Goal: Task Accomplishment & Management: Use online tool/utility

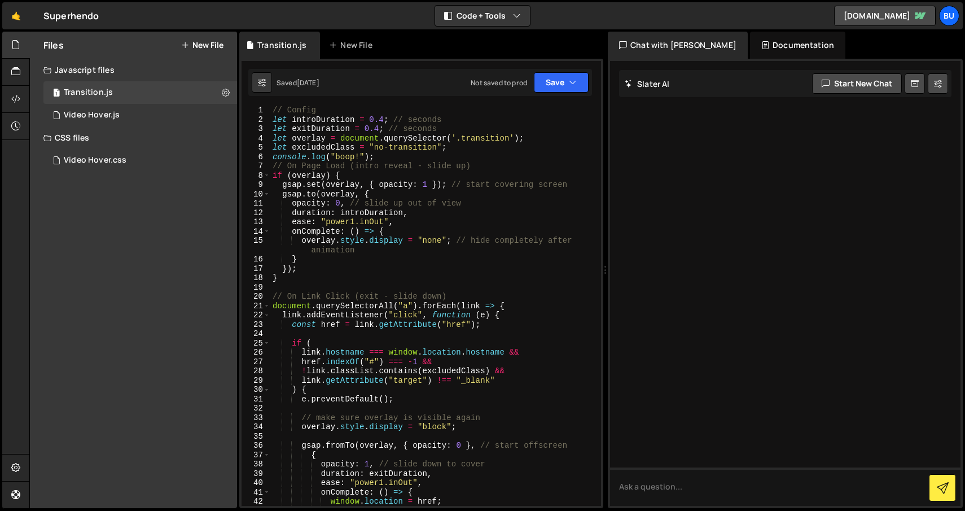
scroll to position [1, 0]
click at [203, 45] on button "New File" at bounding box center [202, 45] width 42 height 9
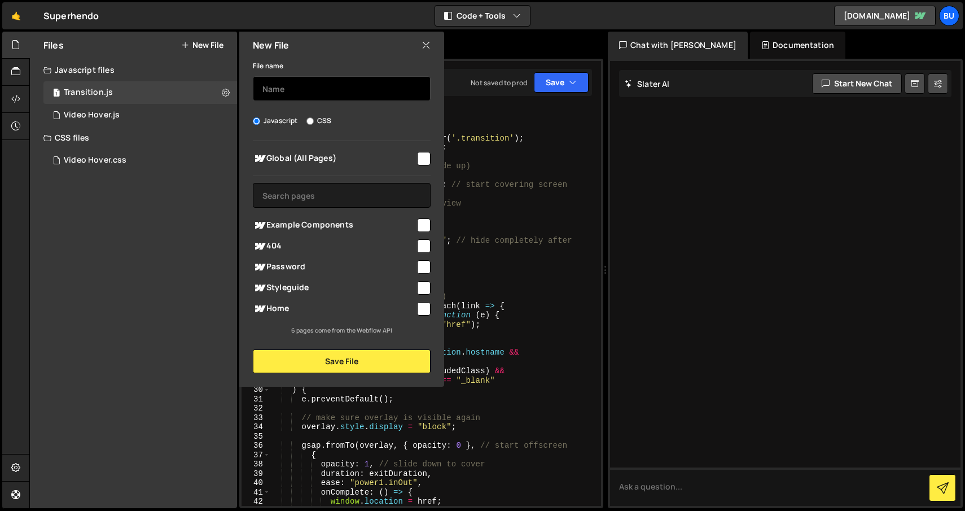
click at [307, 93] on input "text" at bounding box center [342, 88] width 178 height 25
type input "Next Project"
click at [423, 44] on icon at bounding box center [425, 45] width 9 height 12
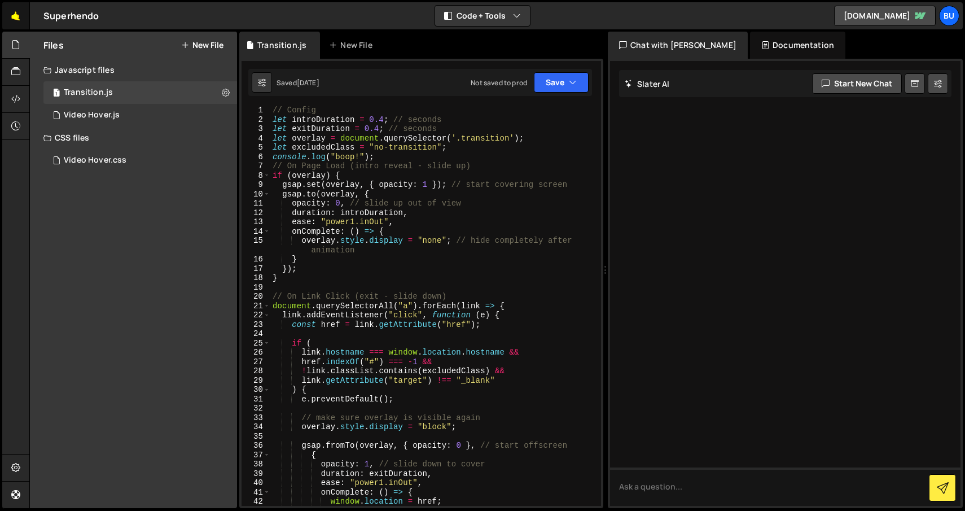
click at [17, 19] on link "🤙" at bounding box center [16, 15] width 28 height 27
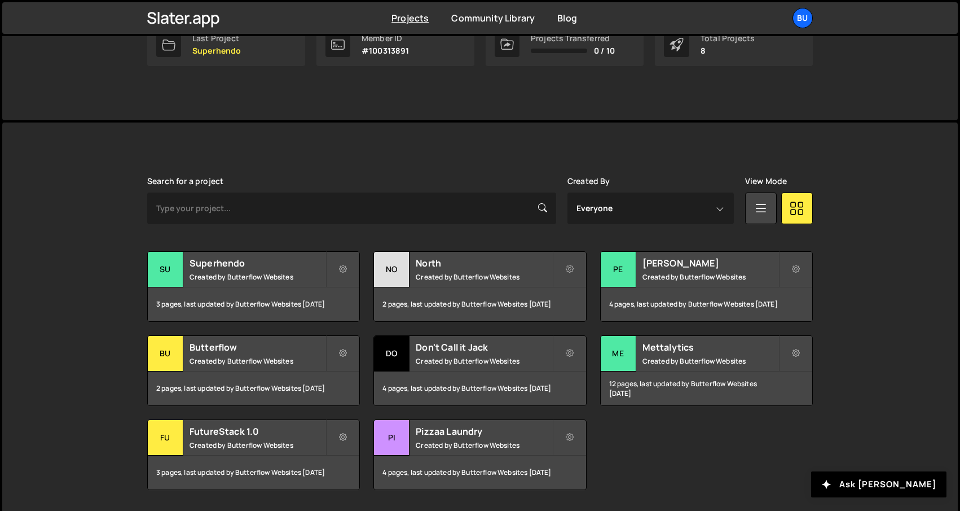
scroll to position [219, 0]
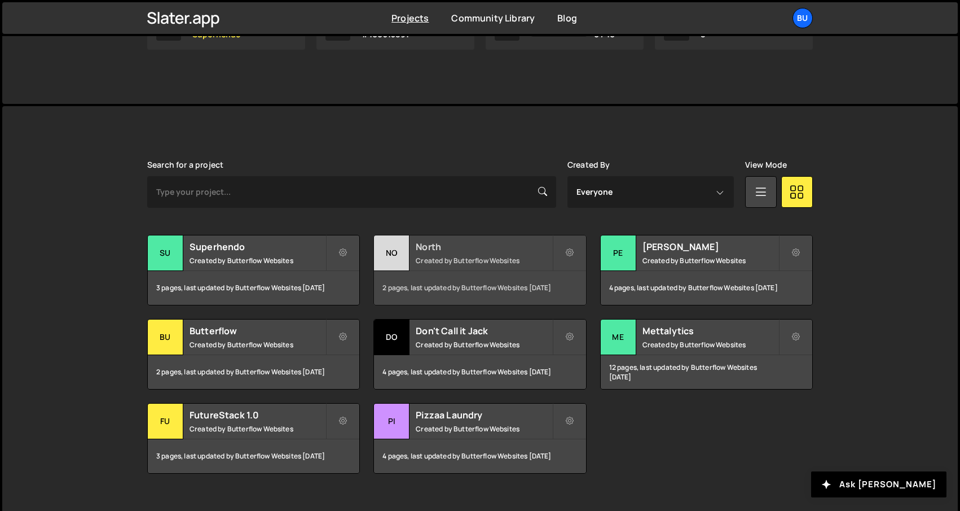
click at [437, 248] on h2 "North" at bounding box center [484, 246] width 136 height 12
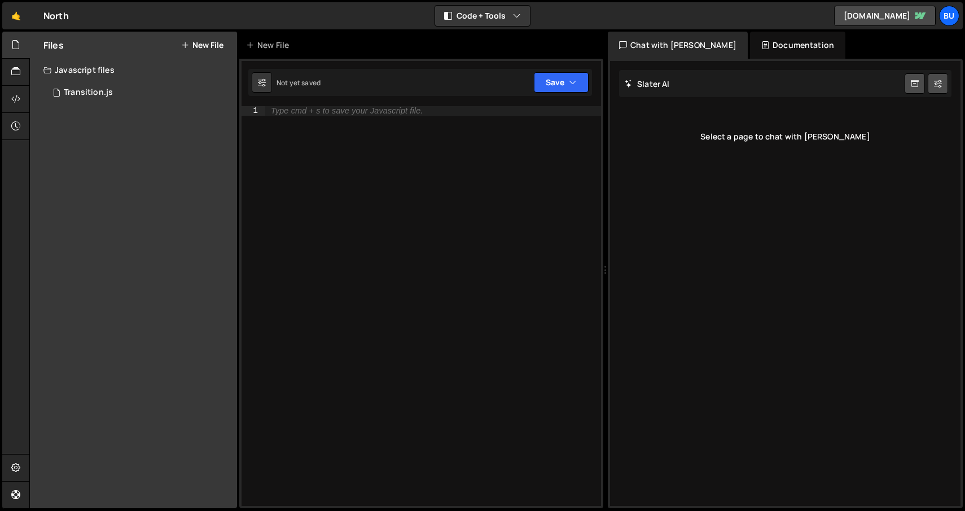
click at [212, 48] on button "New File" at bounding box center [202, 45] width 42 height 9
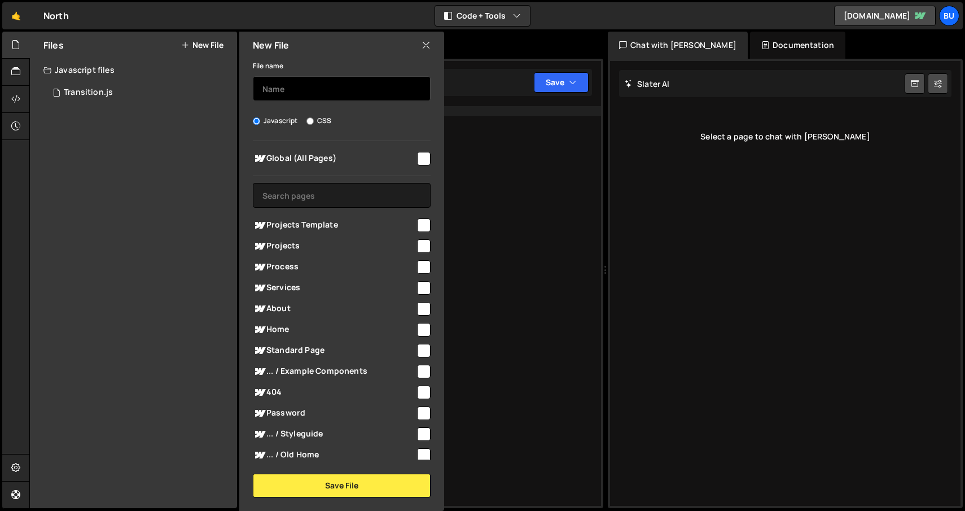
click at [274, 84] on input "text" at bounding box center [342, 88] width 178 height 25
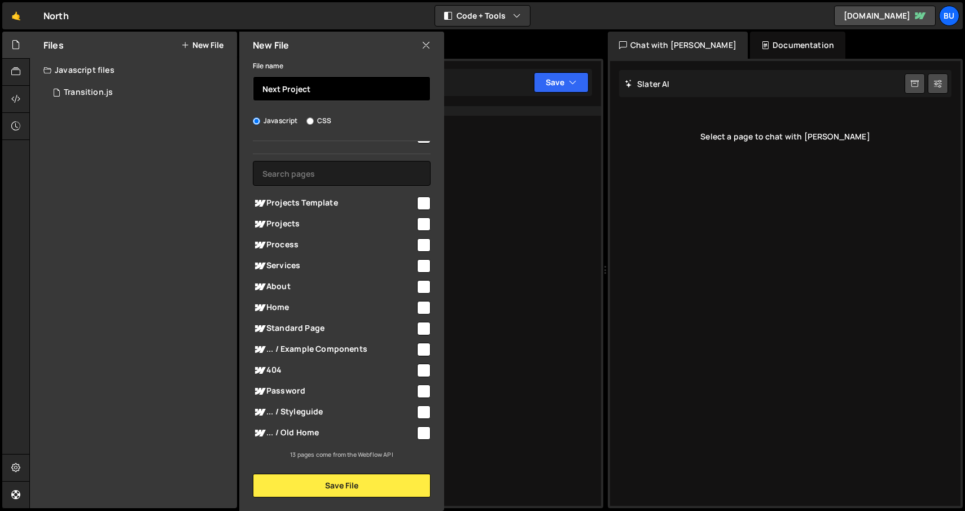
type input "Next Project"
click at [421, 202] on input "checkbox" at bounding box center [424, 203] width 14 height 14
checkbox input "true"
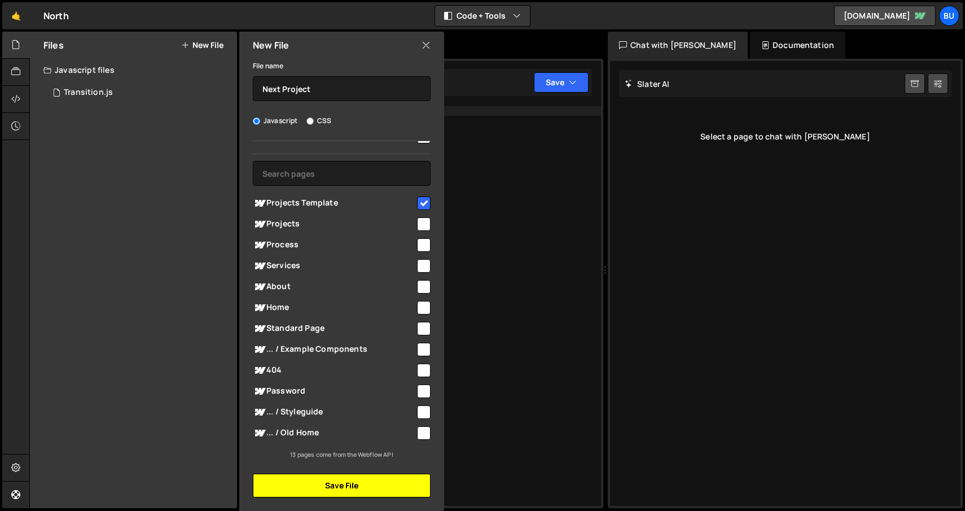
click at [314, 487] on button "Save File" at bounding box center [342, 485] width 178 height 24
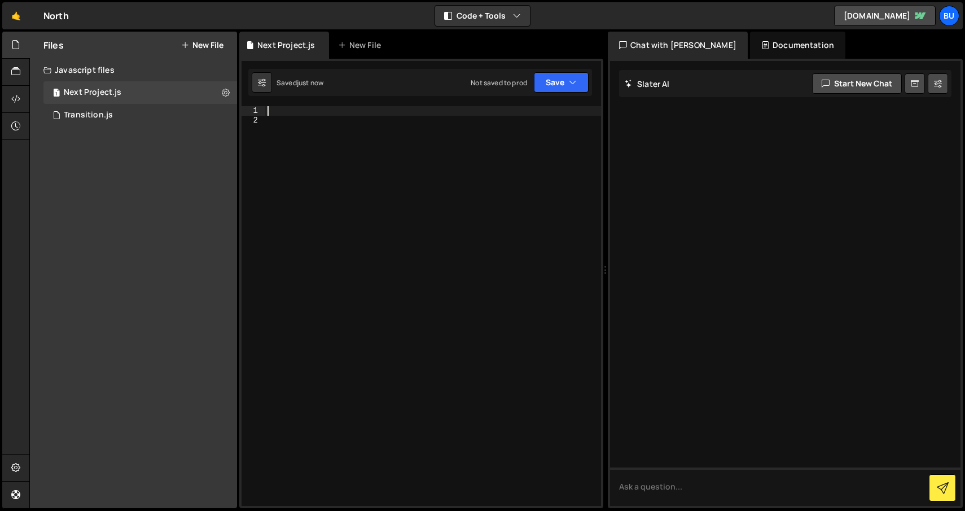
click at [323, 114] on div at bounding box center [433, 315] width 336 height 418
paste textarea "<script>"
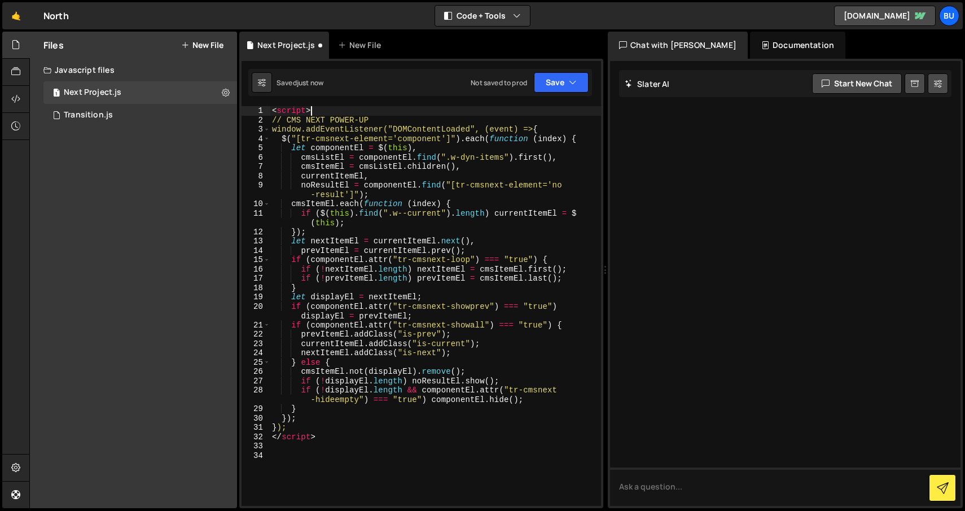
click at [321, 113] on div "< script > // CMS NEXT POWER-UP window.addEventListener("DOMContentLoaded", (ev…" at bounding box center [435, 315] width 331 height 418
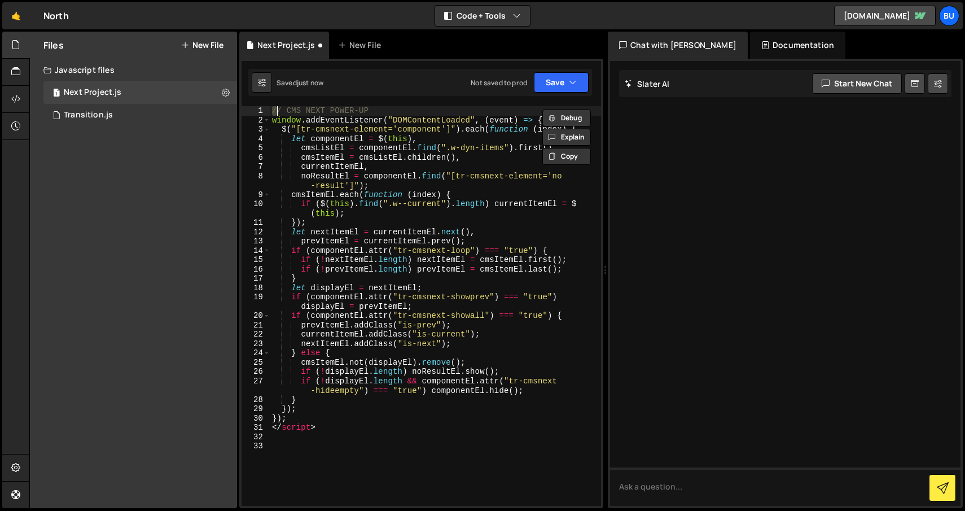
click at [336, 428] on div "// CMS NEXT POWER-UP window . addEventListener ( "DOMContentLoaded" , ( event )…" at bounding box center [435, 315] width 331 height 418
type textarea "</script>"
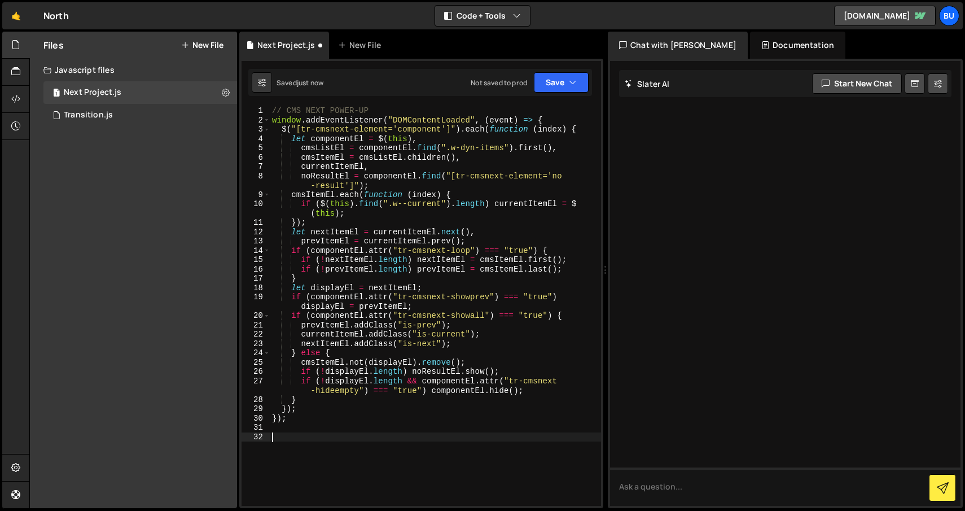
click at [358, 445] on div "// CMS NEXT POWER-UP window . addEventListener ( "DOMContentLoaded" , ( event )…" at bounding box center [435, 315] width 331 height 418
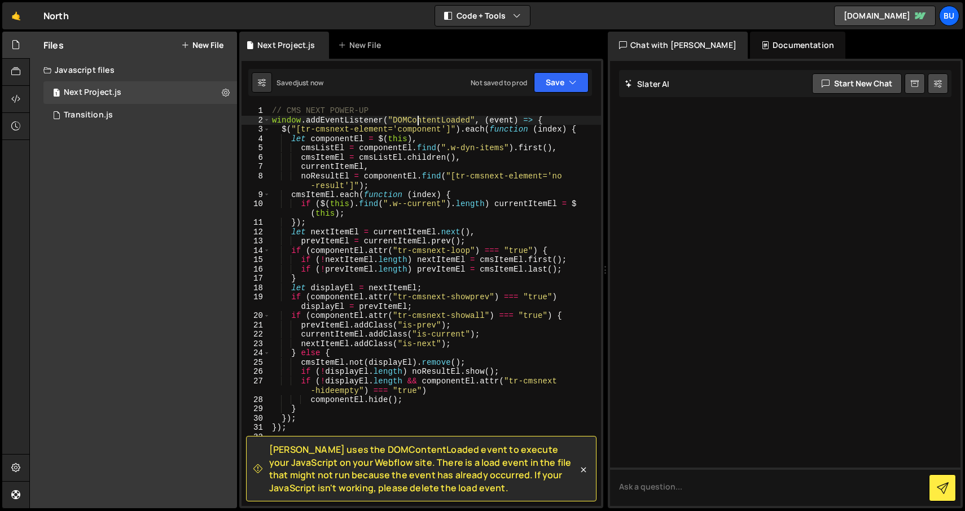
click at [416, 120] on div "// CMS NEXT POWER-UP window . addEventListener ( "DOMContentLoaded" , ( event )…" at bounding box center [435, 315] width 331 height 418
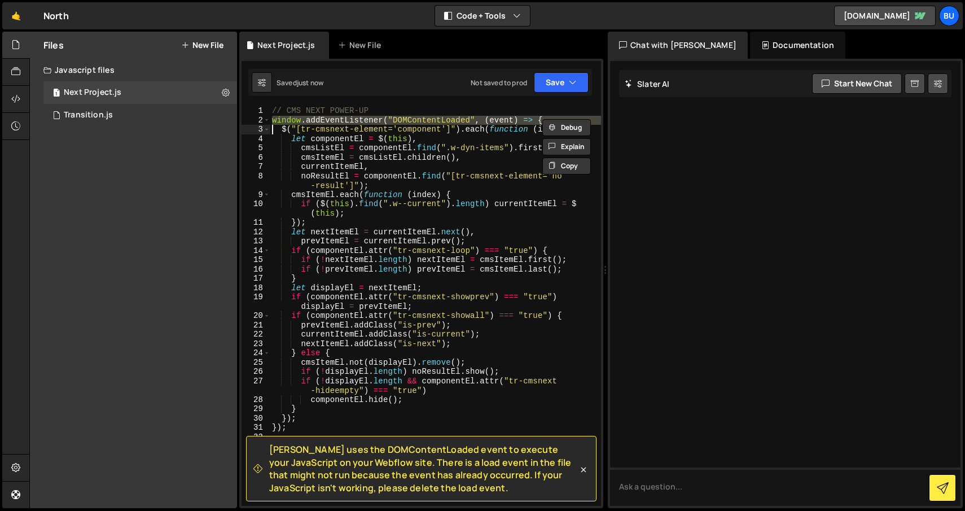
click at [416, 120] on div "// CMS NEXT POWER-UP window . addEventListener ( "DOMContentLoaded" , ( event )…" at bounding box center [435, 315] width 331 height 418
click at [434, 235] on div "// CMS NEXT POWER-UP window . addEventListener ( "DOMContentLoaded" , ( event )…" at bounding box center [435, 315] width 331 height 418
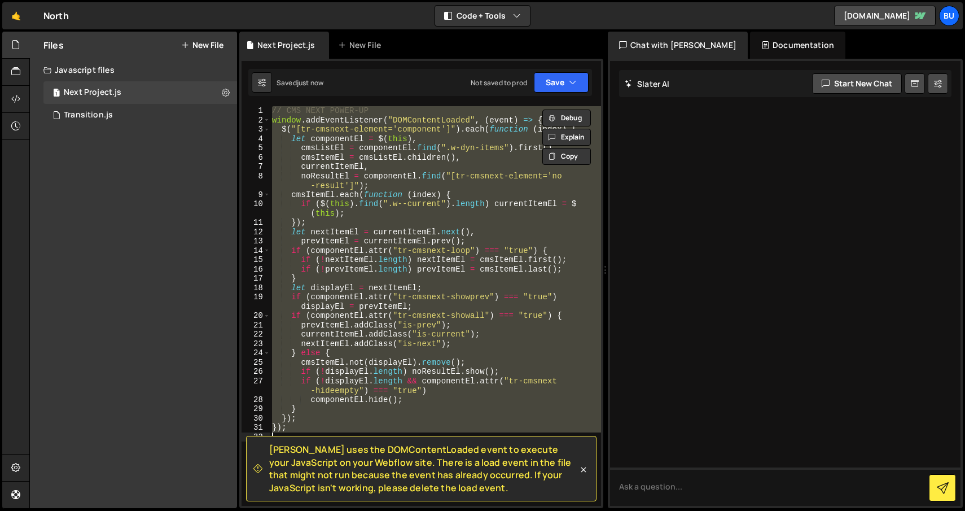
click at [408, 360] on div "// CMS NEXT POWER-UP window . addEventListener ( "DOMContentLoaded" , ( event )…" at bounding box center [435, 305] width 331 height 399
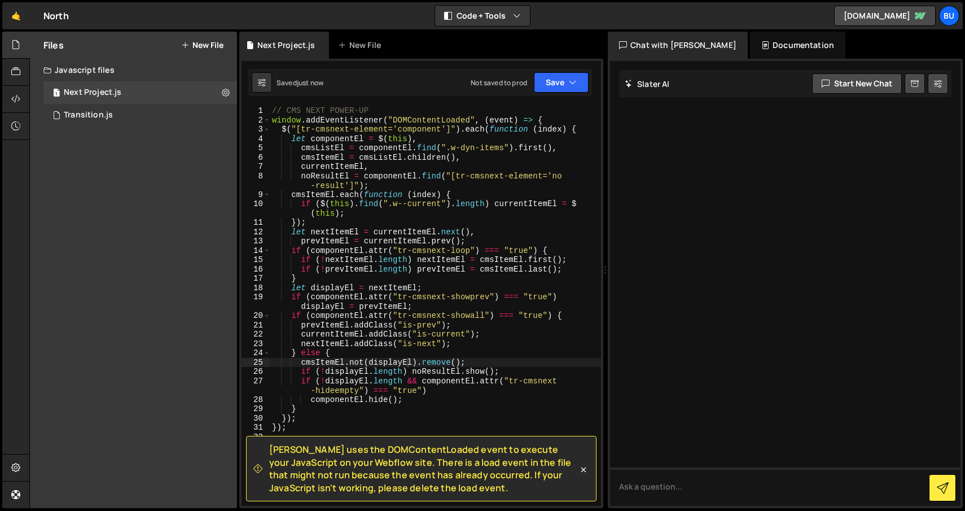
drag, startPoint x: 270, startPoint y: 448, endPoint x: 439, endPoint y: 486, distance: 173.5
click at [440, 486] on span "Slater uses the DOMContentLoaded event to execute your JavaScript on your Webfl…" at bounding box center [423, 468] width 309 height 51
copy span "Slater uses the DOMContentLoaded event to execute your JavaScript on your Webfl…"
click at [427, 198] on div "// CMS NEXT POWER-UP window . addEventListener ( "DOMContentLoaded" , ( event )…" at bounding box center [435, 315] width 331 height 418
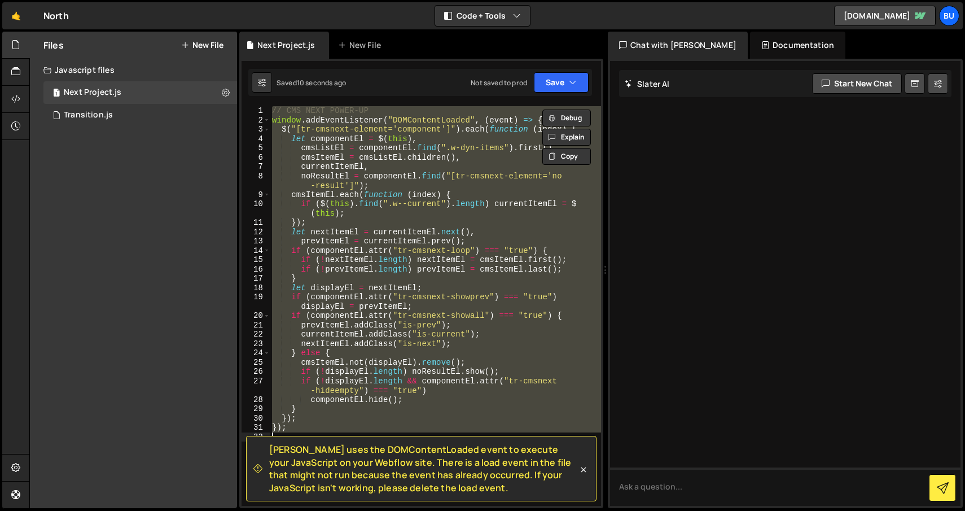
click at [432, 219] on div "// CMS NEXT POWER-UP window . addEventListener ( "DOMContentLoaded" , ( event )…" at bounding box center [435, 305] width 331 height 399
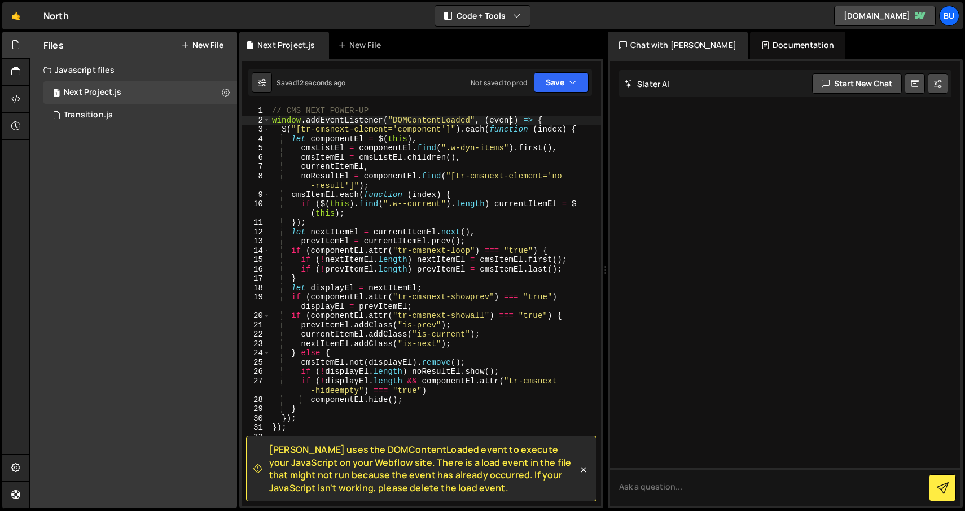
click at [509, 120] on div "// CMS NEXT POWER-UP window . addEventListener ( "DOMContentLoaded" , ( event )…" at bounding box center [435, 315] width 331 height 418
click at [503, 147] on div "// CMS NEXT POWER-UP window . addEventListener ( "DOMContentLoaded" , ( event )…" at bounding box center [435, 315] width 331 height 418
click at [502, 122] on div "// CMS NEXT POWER-UP window . addEventListener ( "DOMContentLoaded" , ( event )…" at bounding box center [435, 315] width 331 height 418
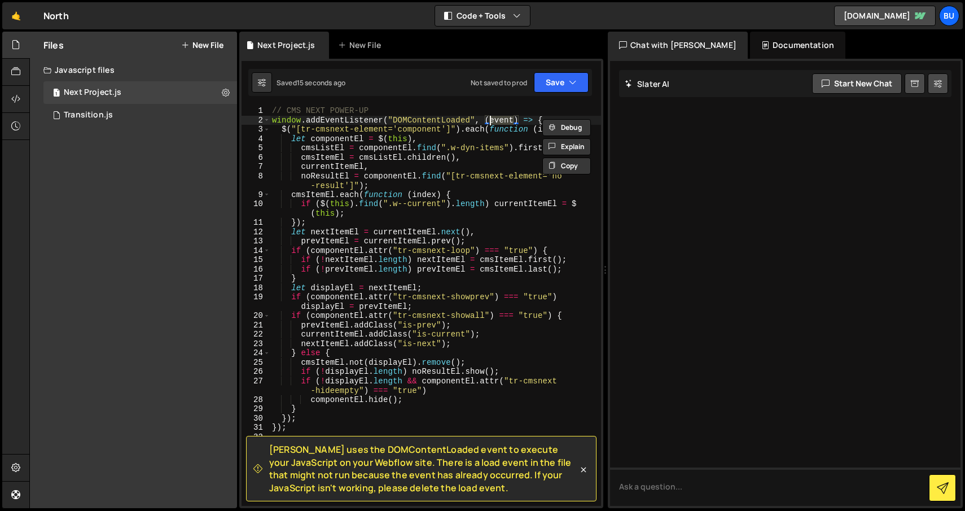
click at [502, 122] on div "// CMS NEXT POWER-UP window . addEventListener ( "DOMContentLoaded" , ( event )…" at bounding box center [435, 305] width 331 height 399
click at [502, 122] on div "// CMS NEXT POWER-UP window . addEventListener ( "DOMContentLoaded" , ( event )…" at bounding box center [435, 315] width 331 height 418
click at [395, 415] on div "// CMS NEXT POWER-UP window . addEventListener ( "DOMContentLoaded" , ( event )…" at bounding box center [435, 315] width 331 height 418
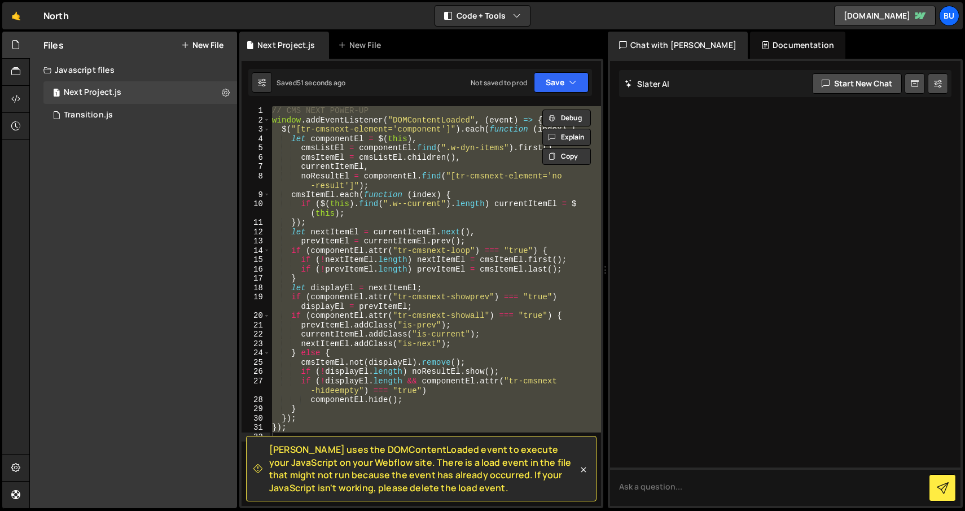
drag, startPoint x: 270, startPoint y: 452, endPoint x: 465, endPoint y: 493, distance: 199.3
click at [465, 493] on span "Slater uses the DOMContentLoaded event to execute your JavaScript on your Webfl…" at bounding box center [423, 468] width 309 height 51
copy span "Slater uses the DOMContentLoaded event to execute your JavaScript on your Webfl…"
click at [349, 217] on div "// CMS NEXT POWER-UP window . addEventListener ( "DOMContentLoaded" , ( event )…" at bounding box center [435, 305] width 331 height 399
type textarea "});"
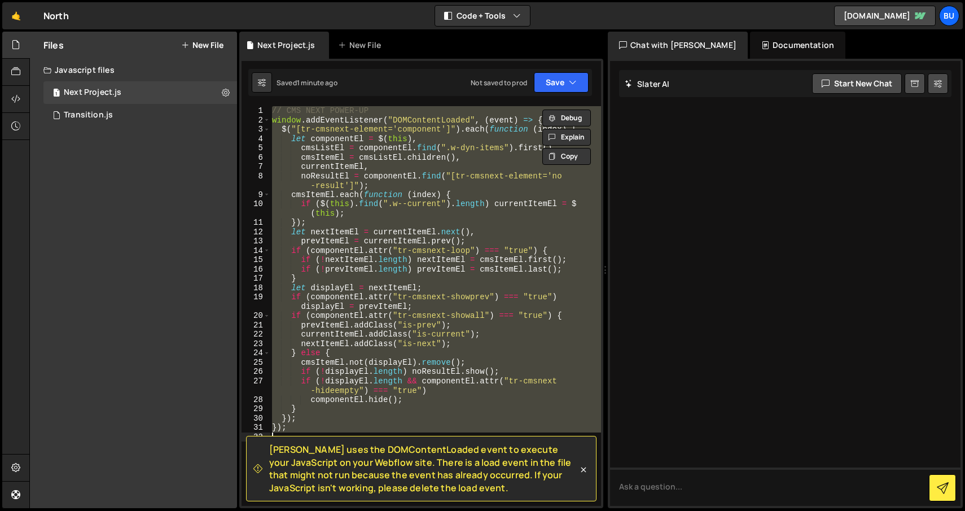
paste textarea
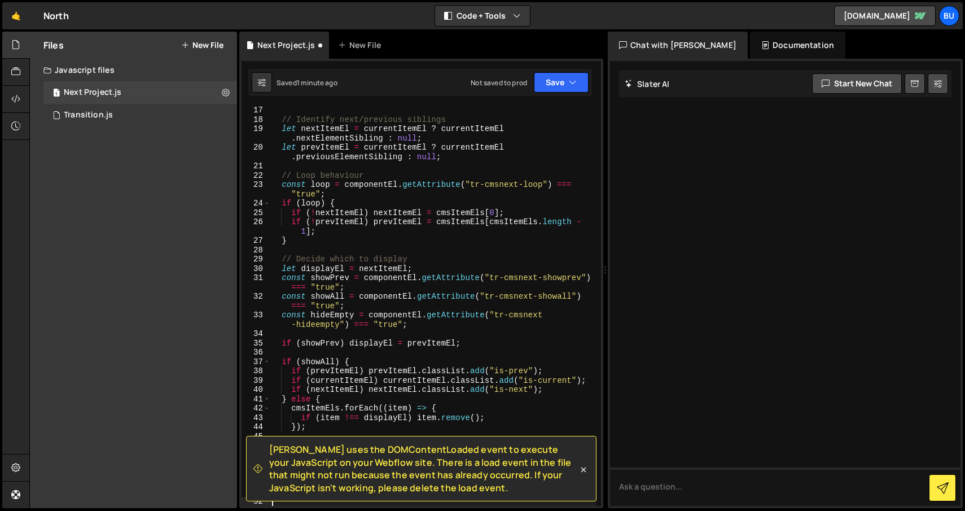
click at [386, 208] on div "// Identify next/previous siblings let nextItemEl = currentItemEl ? currentItem…" at bounding box center [433, 314] width 327 height 418
click at [316, 157] on div "// Identify next/previous siblings let nextItemEl = currentItemEl ? currentItem…" at bounding box center [433, 314] width 327 height 418
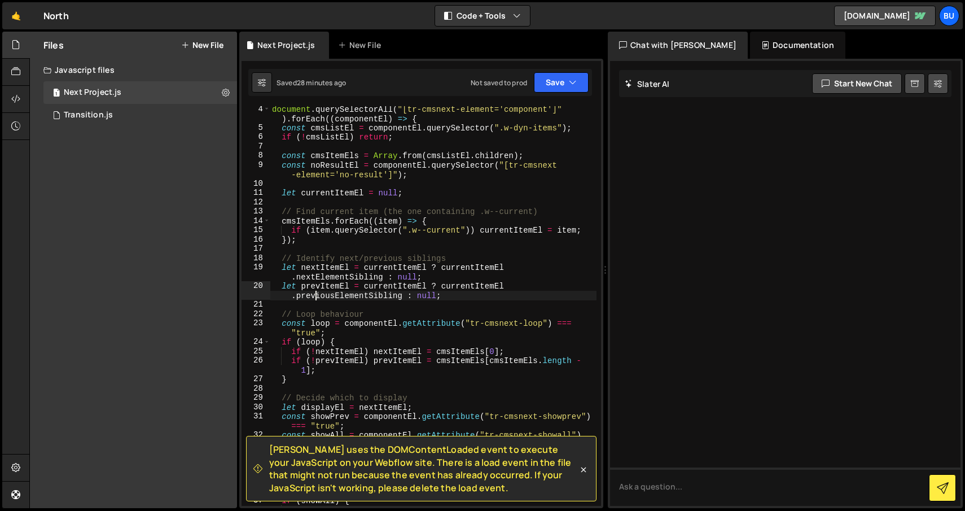
scroll to position [36, 0]
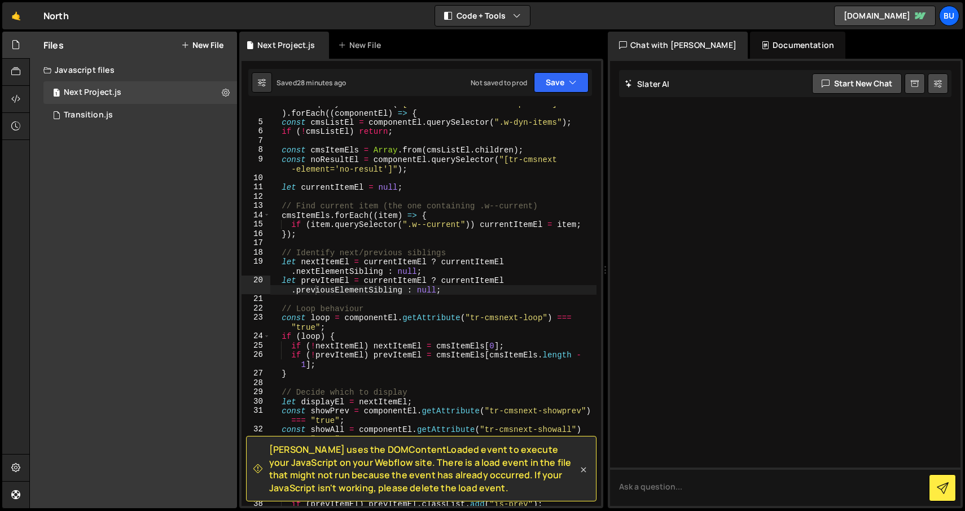
click at [583, 472] on icon at bounding box center [583, 469] width 11 height 11
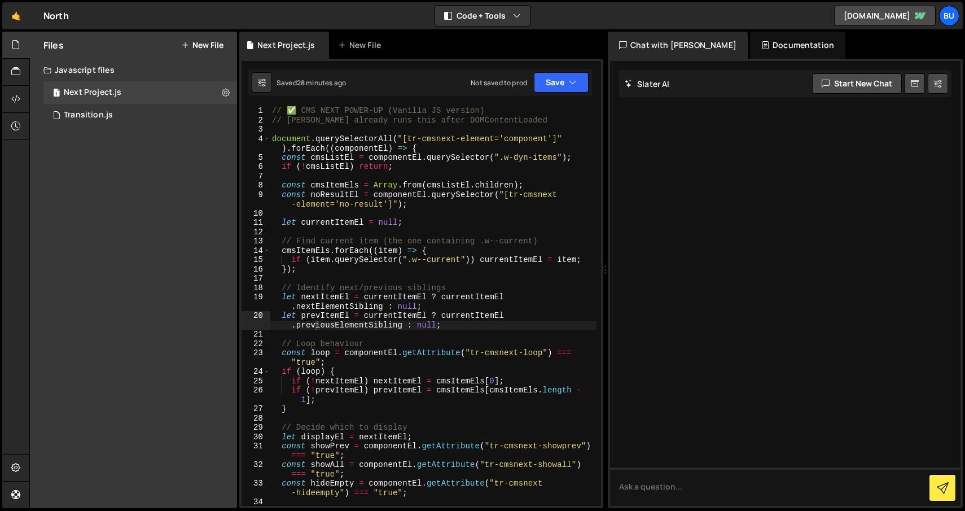
scroll to position [0, 0]
click at [499, 379] on div "// ✅ CMS NEXT POWER-UP (Vanilla JS version) // Slater already runs this after D…" at bounding box center [433, 314] width 327 height 418
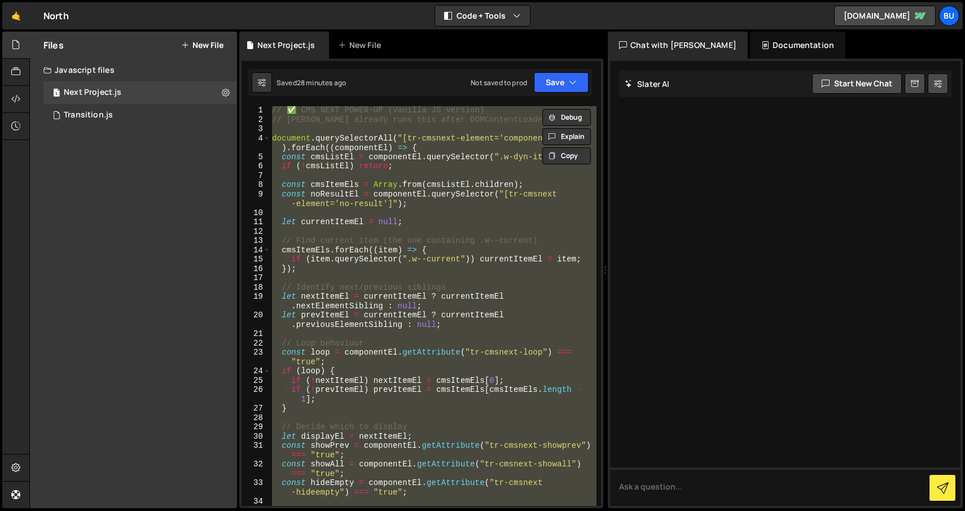
click at [499, 379] on div "// ✅ CMS NEXT POWER-UP (Vanilla JS version) // Slater already runs this after D…" at bounding box center [433, 305] width 327 height 399
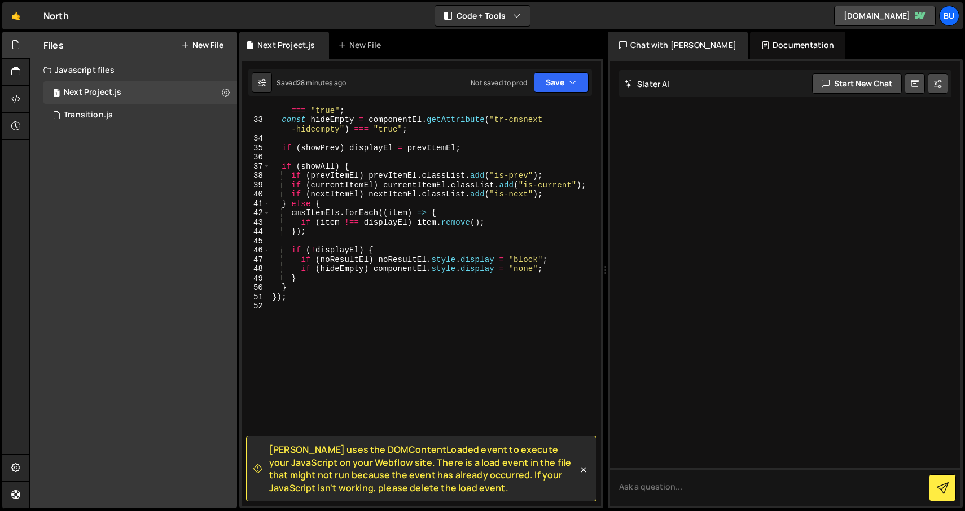
scroll to position [363, 0]
click at [584, 469] on icon at bounding box center [583, 469] width 11 height 11
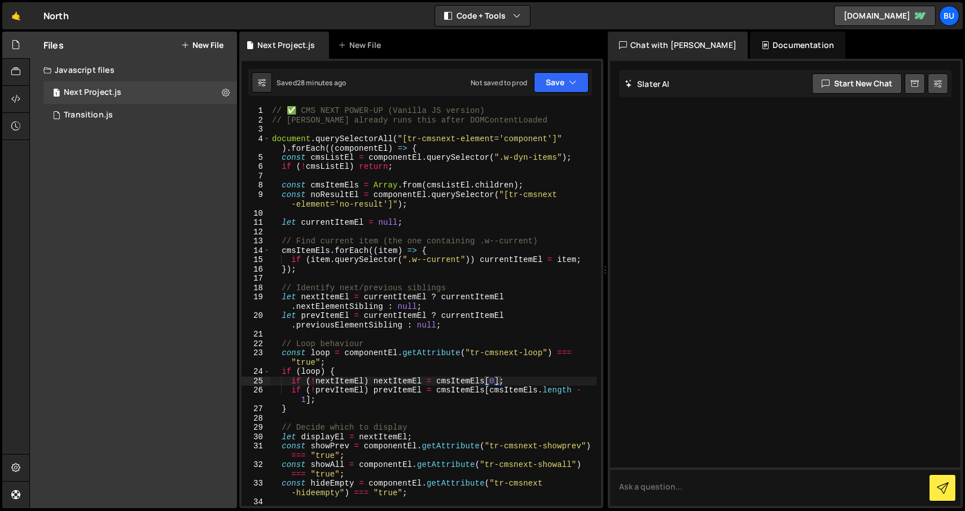
scroll to position [0, 0]
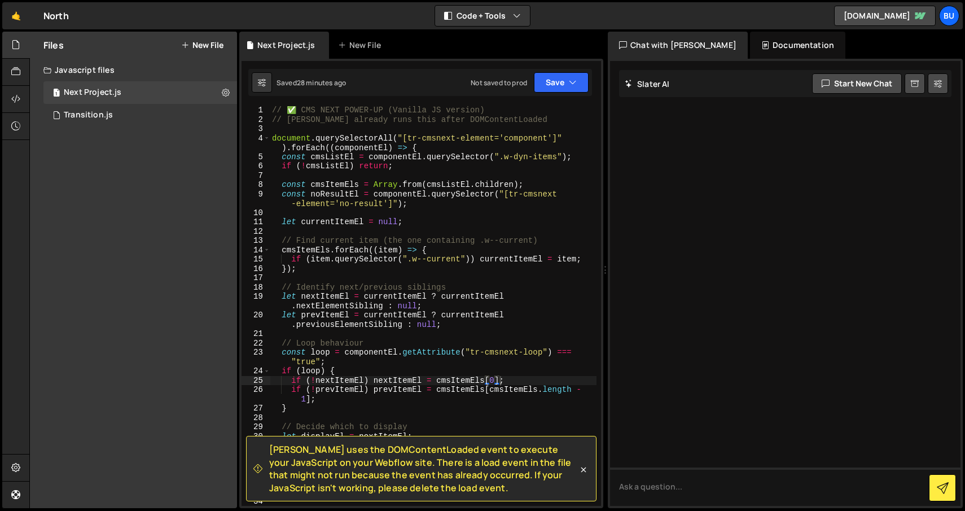
click at [507, 466] on span "Slater uses the DOMContentLoaded event to execute your JavaScript on your Webfl…" at bounding box center [423, 468] width 309 height 51
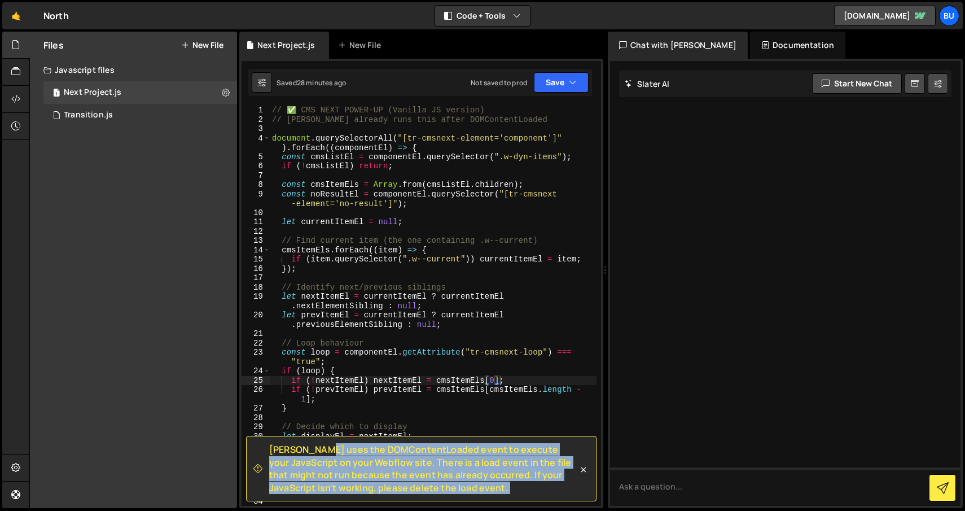
click at [507, 466] on span "Slater uses the DOMContentLoaded event to execute your JavaScript on your Webfl…" at bounding box center [423, 468] width 309 height 51
click at [584, 467] on icon at bounding box center [583, 469] width 11 height 11
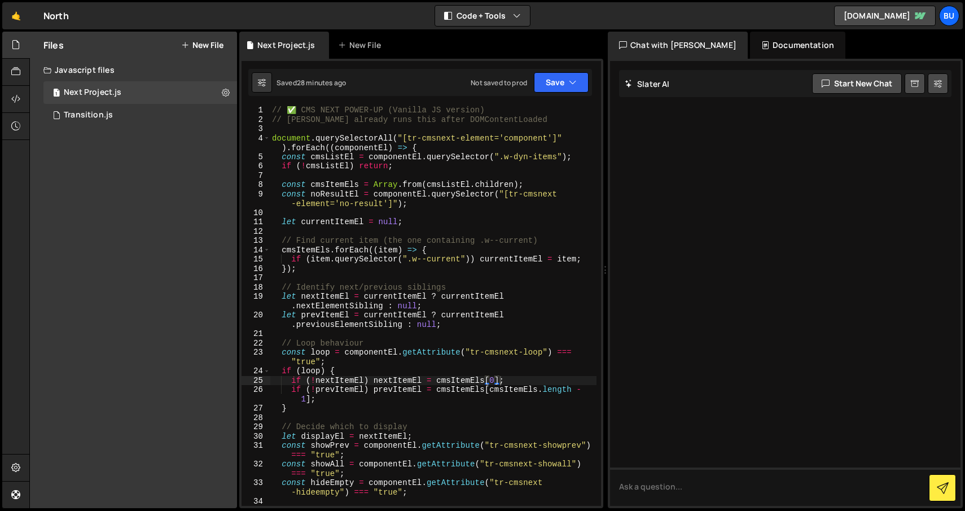
click at [402, 157] on div "// ✅ CMS NEXT POWER-UP (Vanilla JS version) // Slater already runs this after D…" at bounding box center [433, 314] width 327 height 418
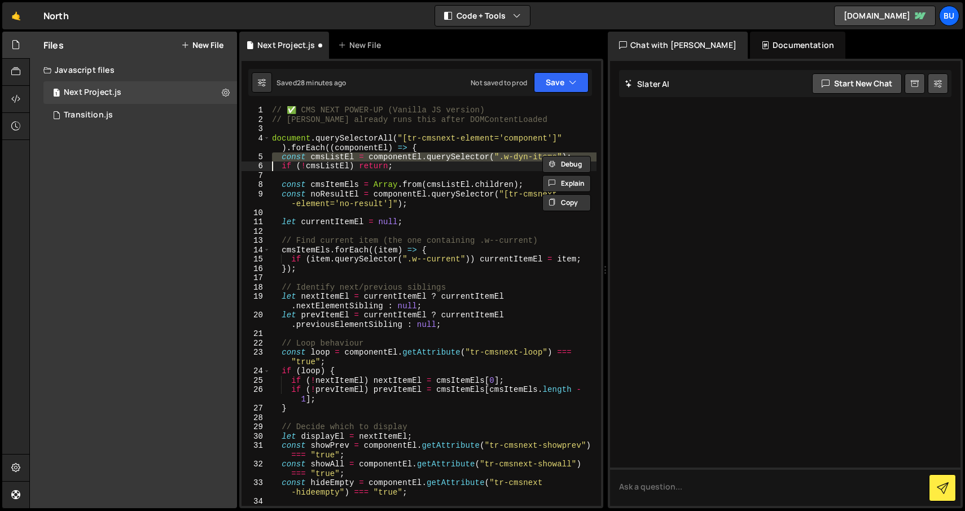
click at [351, 112] on div "// ✅ CMS NEXT POWER-UP (Vanilla JS version) // Slater already runs this after D…" at bounding box center [433, 314] width 327 height 418
type textarea "// ✅ CMS NEXT POWER-UP (Vanilla JS version)"
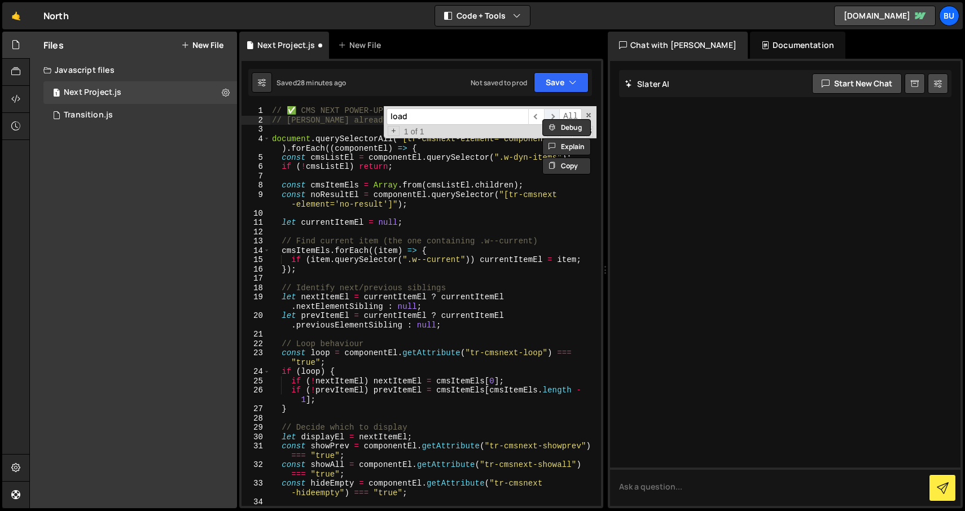
type input "load"
click at [550, 111] on span "​" at bounding box center [552, 116] width 16 height 16
click at [586, 115] on div "Debug Explain Copy" at bounding box center [568, 124] width 60 height 18
click at [588, 112] on span at bounding box center [588, 115] width 8 height 8
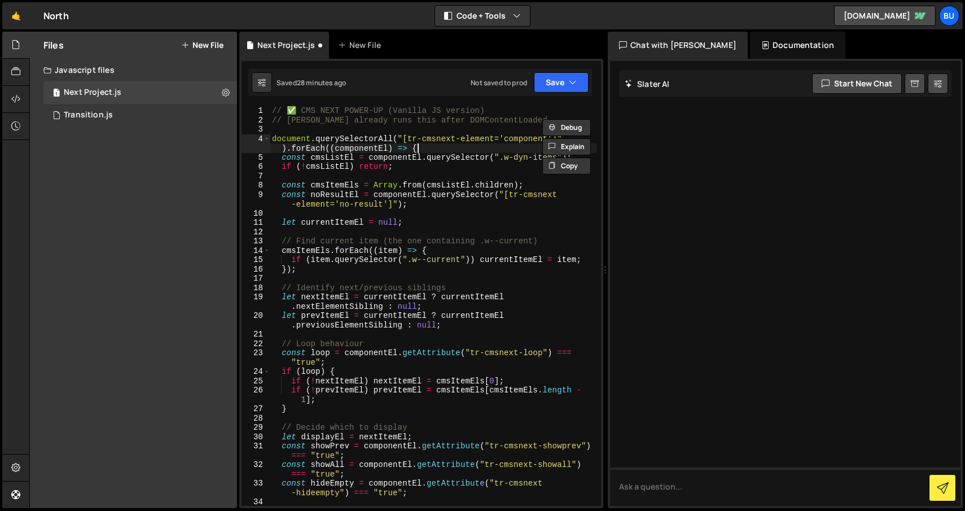
click at [494, 147] on div "// ✅ CMS NEXT POWER-UP (Vanilla JS version) // Slater already runs this after D…" at bounding box center [433, 315] width 327 height 418
click at [476, 117] on div "// ✅ CMS NEXT POWER-UP (Vanilla JS version) // Slater already runs this after D…" at bounding box center [433, 315] width 327 height 418
type textarea "// Slater already runs this after"
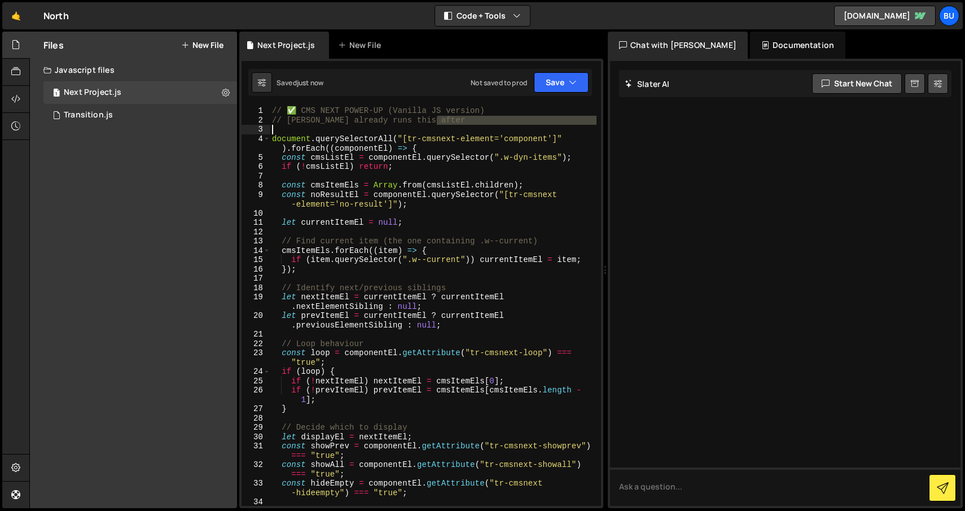
drag, startPoint x: 449, startPoint y: 124, endPoint x: 254, endPoint y: 124, distance: 194.6
click at [254, 124] on div "// Slater already runs this after 1 2 3 4 5 6 7 8 9 10 11 12 13 14 15 16 17 18 …" at bounding box center [420, 305] width 359 height 399
click at [296, 110] on div "// ✅ CMS NEXT POWER-UP (Vanilla JS version) document . querySelectorAll ( "[tr-…" at bounding box center [433, 315] width 327 height 418
type textarea "// CMS NEXT POWER-UP (Vanilla JS version)"
